Goal: Information Seeking & Learning: Find specific page/section

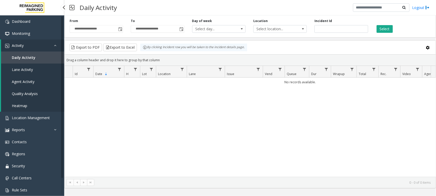
click at [25, 57] on span "Daily Activity" at bounding box center [24, 57] width 24 height 5
click at [33, 118] on span "Location Management" at bounding box center [31, 118] width 38 height 5
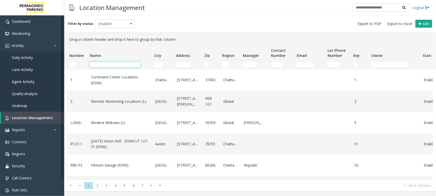
click at [128, 64] on input "Name Filter" at bounding box center [115, 64] width 50 height 5
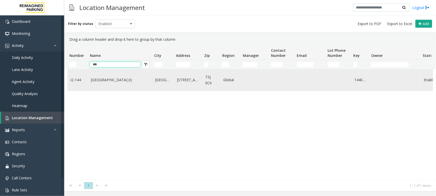
type input "***"
click at [112, 80] on link "[GEOGRAPHIC_DATA] (I)" at bounding box center [120, 80] width 58 height 6
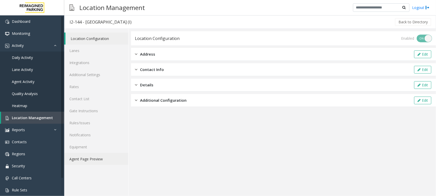
click at [101, 158] on link "Agent Page Preview" at bounding box center [96, 159] width 64 height 12
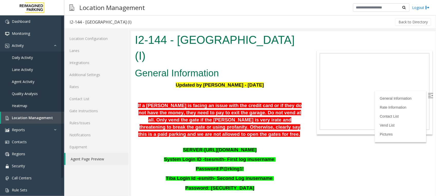
scroll to position [32, 0]
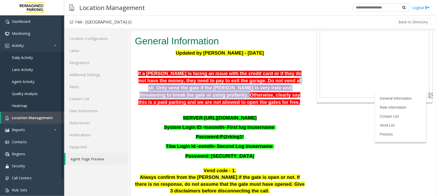
drag, startPoint x: 248, startPoint y: 63, endPoint x: 280, endPoint y: 72, distance: 32.8
click at [280, 72] on span "If a [PERSON_NAME] is facing an issue with the credit card or if they do not ha…" at bounding box center [220, 88] width 164 height 34
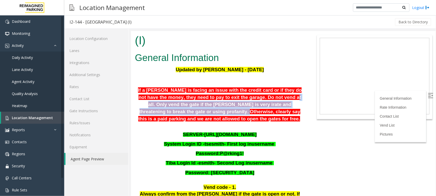
scroll to position [0, 0]
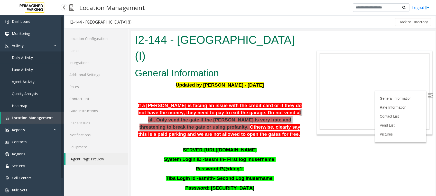
click at [35, 59] on link "Daily Activity" at bounding box center [32, 58] width 64 height 12
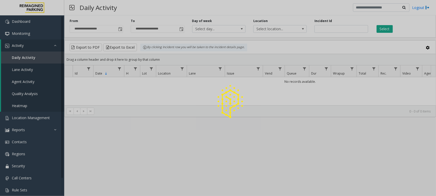
click at [325, 28] on div at bounding box center [218, 98] width 436 height 196
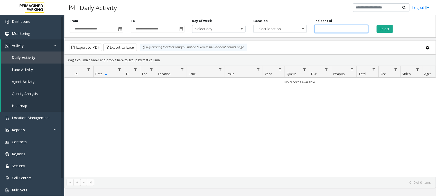
click at [327, 27] on input "number" at bounding box center [340, 29] width 53 height 8
paste input "*******"
click at [383, 29] on button "Select" at bounding box center [384, 29] width 16 height 8
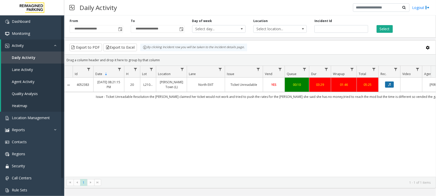
click at [390, 85] on button "Data table" at bounding box center [389, 85] width 9 height 6
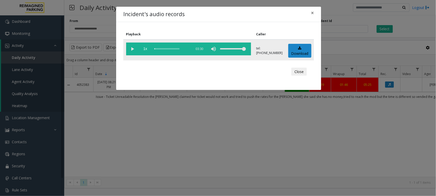
click at [132, 48] on vg-play-pause at bounding box center [132, 49] width 13 height 13
click at [299, 71] on button "Close" at bounding box center [298, 72] width 15 height 8
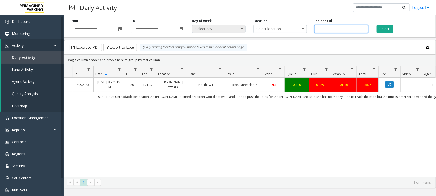
drag, startPoint x: 340, startPoint y: 30, endPoint x: 222, endPoint y: 30, distance: 118.6
click at [222, 30] on div "**********" at bounding box center [249, 25] width 371 height 24
paste input "number"
type input "*******"
click at [384, 27] on button "Select" at bounding box center [384, 29] width 16 height 8
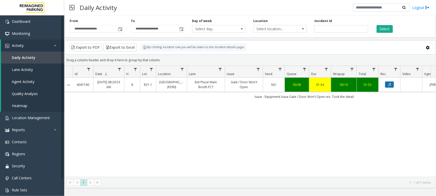
click at [393, 87] on button "Data table" at bounding box center [389, 85] width 9 height 6
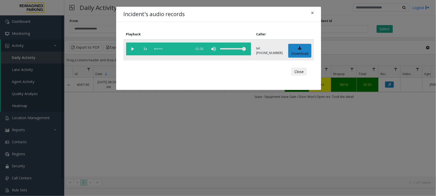
click at [131, 50] on vg-play-pause at bounding box center [132, 49] width 13 height 13
click at [297, 71] on button "Close" at bounding box center [298, 72] width 15 height 8
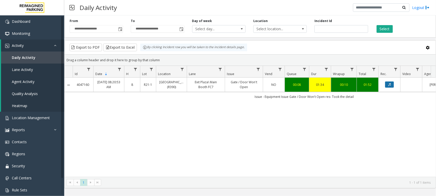
click at [393, 86] on button "Data table" at bounding box center [389, 85] width 9 height 6
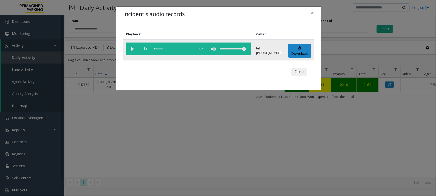
click at [130, 47] on vg-play-pause at bounding box center [132, 49] width 13 height 13
click at [173, 48] on div "scrub bar" at bounding box center [171, 49] width 35 height 13
click at [299, 70] on button "Close" at bounding box center [298, 72] width 15 height 8
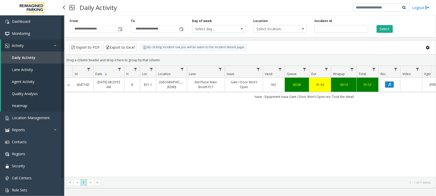
click at [25, 58] on span "Daily Activity" at bounding box center [24, 57] width 24 height 5
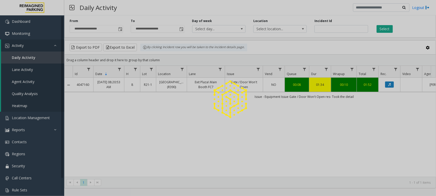
click at [26, 57] on div at bounding box center [218, 98] width 436 height 196
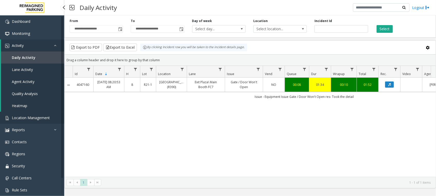
click at [34, 118] on span "Location Management" at bounding box center [31, 118] width 38 height 5
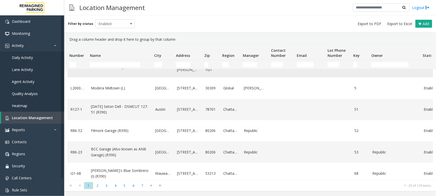
scroll to position [32, 0]
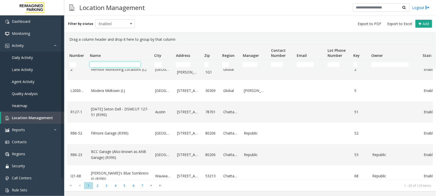
click at [127, 62] on input "Name Filter" at bounding box center [115, 64] width 50 height 5
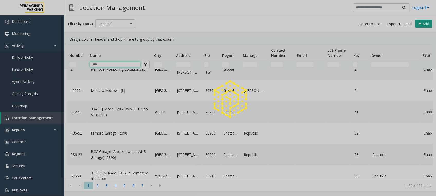
scroll to position [0, 0]
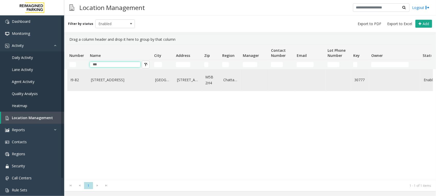
type input "***"
click at [102, 79] on link "[STREET_ADDRESS]" at bounding box center [120, 80] width 58 height 6
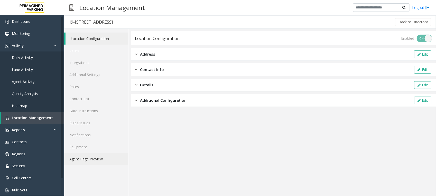
click at [79, 159] on link "Agent Page Preview" at bounding box center [96, 159] width 64 height 12
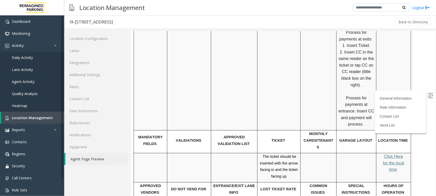
scroll to position [770, 0]
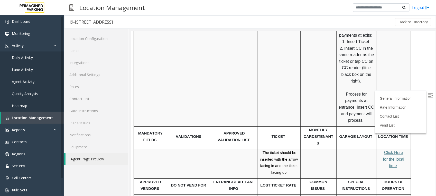
click at [282, 149] on p "The ticket should be inserted with the arrow facing in and the ticket facing up" at bounding box center [278, 162] width 39 height 26
click at [71, 85] on link "Rates" at bounding box center [96, 87] width 64 height 12
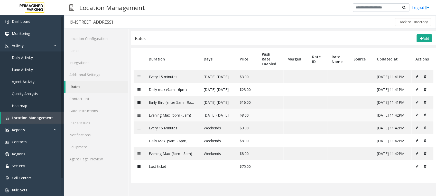
click at [226, 120] on td "[DATE]-[DATE]" at bounding box center [218, 115] width 36 height 13
click at [82, 158] on link "Agent Page Preview" at bounding box center [96, 159] width 64 height 12
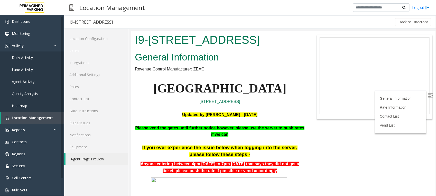
click at [256, 84] on span "[GEOGRAPHIC_DATA]" at bounding box center [219, 88] width 133 height 14
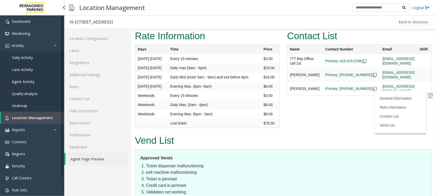
click at [39, 118] on span "Location Management" at bounding box center [32, 118] width 41 height 5
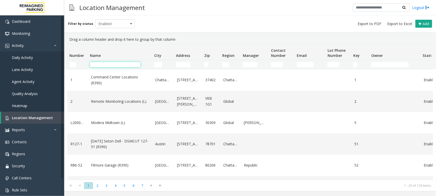
click at [124, 67] on input "Name Filter" at bounding box center [115, 64] width 50 height 5
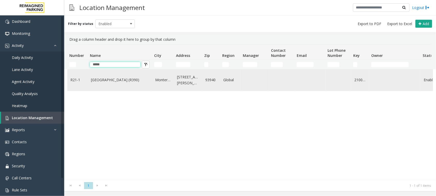
type input "*****"
click at [101, 80] on link "[GEOGRAPHIC_DATA] (R390)" at bounding box center [120, 80] width 58 height 6
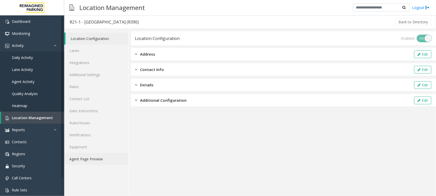
click at [89, 159] on link "Agent Page Preview" at bounding box center [96, 159] width 64 height 12
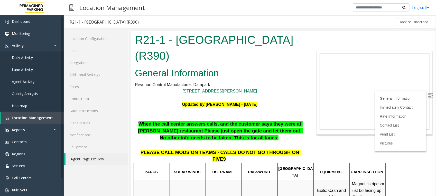
click at [228, 75] on h2 "General Information" at bounding box center [219, 72] width 170 height 13
click at [231, 60] on h1 "R21-1 - [GEOGRAPHIC_DATA] (R390)" at bounding box center [219, 48] width 170 height 32
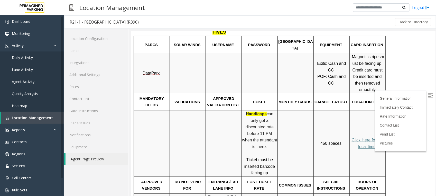
scroll to position [128, 0]
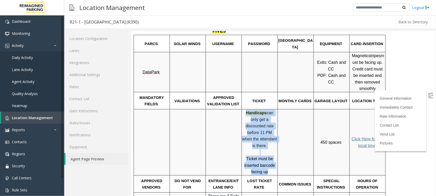
drag, startPoint x: 271, startPoint y: 152, endPoint x: 242, endPoint y: 98, distance: 61.4
click at [242, 110] on div "Handicaps can only get a discounted rate before 11 PM when the attendant is the…" at bounding box center [259, 143] width 35 height 66
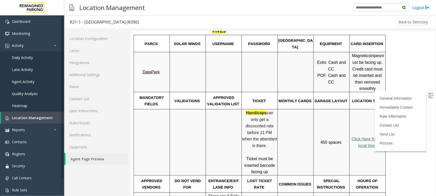
drag, startPoint x: 242, startPoint y: 98, endPoint x: 293, endPoint y: 127, distance: 59.0
click at [293, 136] on p at bounding box center [294, 142] width 35 height 13
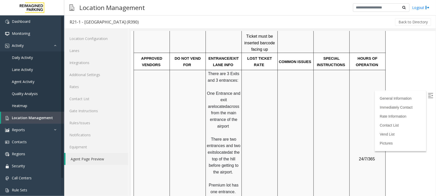
scroll to position [225, 0]
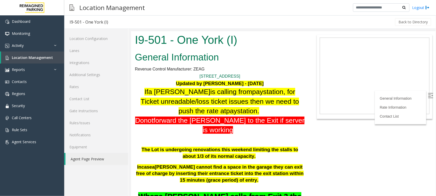
click at [99, 157] on link "Agent Page Preview" at bounding box center [96, 159] width 63 height 12
click at [45, 58] on span "Location Management" at bounding box center [32, 57] width 41 height 5
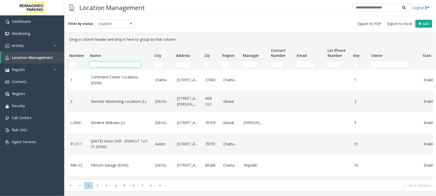
click at [123, 67] on input "Name Filter" at bounding box center [115, 64] width 50 height 5
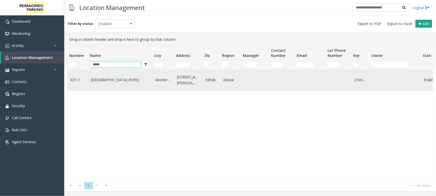
type input "*****"
click at [126, 80] on link "[GEOGRAPHIC_DATA] (R390)" at bounding box center [120, 80] width 58 height 6
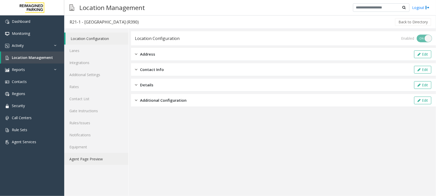
click at [87, 161] on link "Agent Page Preview" at bounding box center [96, 159] width 64 height 12
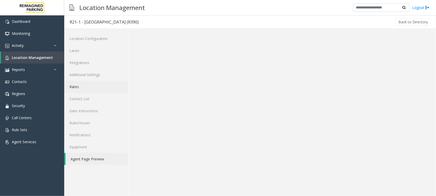
click at [74, 88] on link "Rates" at bounding box center [96, 87] width 64 height 12
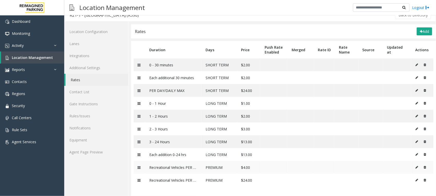
scroll to position [9, 0]
click at [73, 149] on link "Agent Page Preview" at bounding box center [96, 152] width 64 height 12
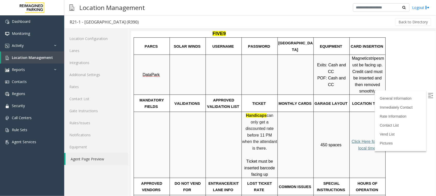
scroll to position [128, 0]
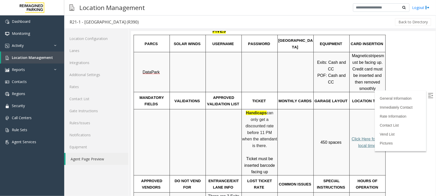
click at [197, 139] on p at bounding box center [187, 142] width 35 height 7
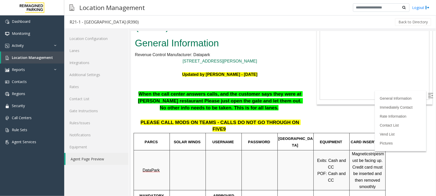
scroll to position [0, 0]
